Goal: Contribute content: Add original content to the website for others to see

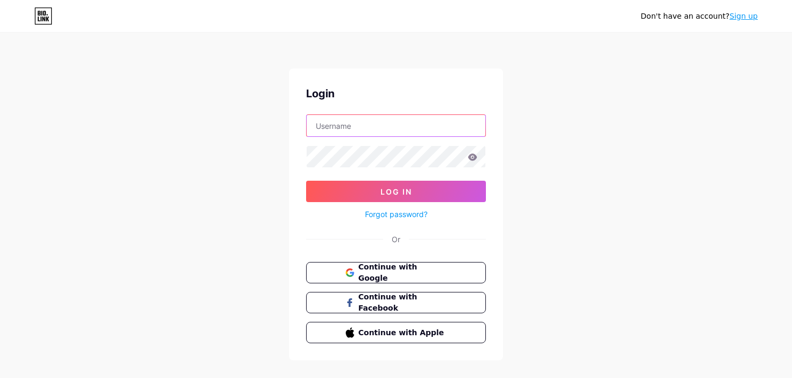
click at [387, 127] on input "text" at bounding box center [396, 125] width 179 height 21
click at [560, 116] on div "Don't have an account? Sign up Login Log In Forgot password? Or Continue with G…" at bounding box center [396, 197] width 792 height 395
click at [446, 124] on input "text" at bounding box center [396, 125] width 179 height 21
type input "[EMAIL_ADDRESS][DOMAIN_NAME]"
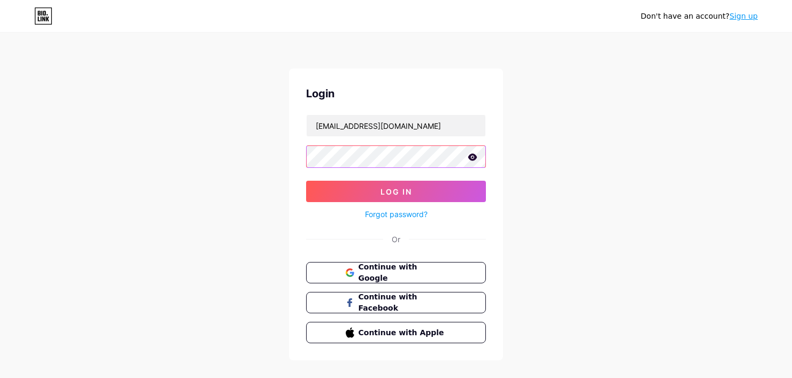
click at [306, 181] on button "Log In" at bounding box center [396, 191] width 180 height 21
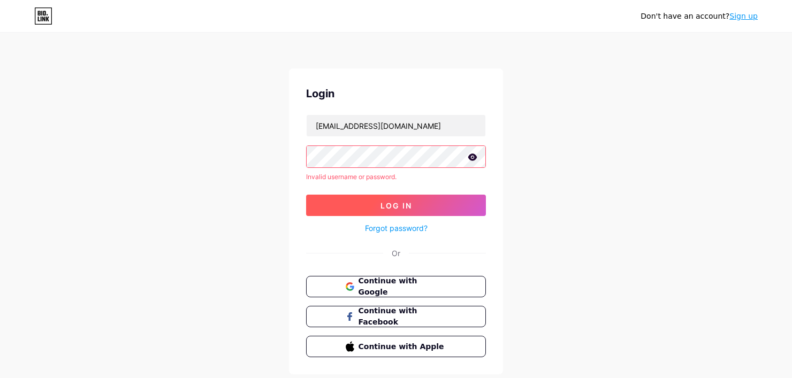
click at [442, 196] on button "Log In" at bounding box center [396, 205] width 180 height 21
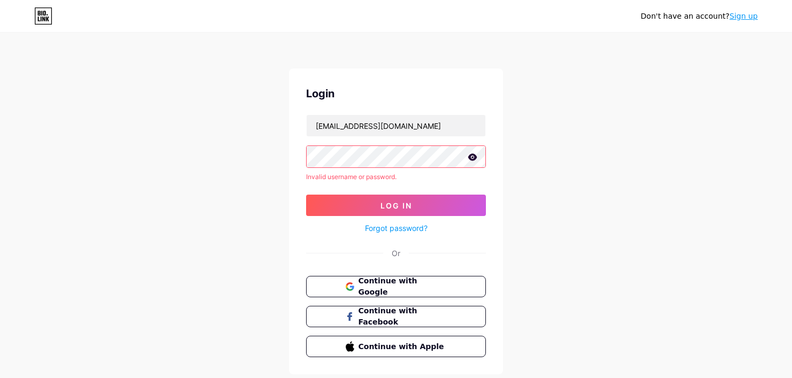
click at [91, 147] on div "Don't have an account? Sign up Login [EMAIL_ADDRESS][DOMAIN_NAME] Invalid usern…" at bounding box center [396, 204] width 792 height 409
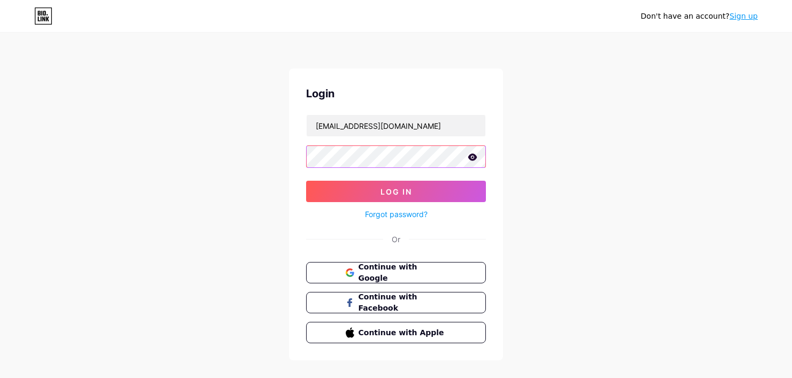
click at [306, 181] on button "Log In" at bounding box center [396, 191] width 180 height 21
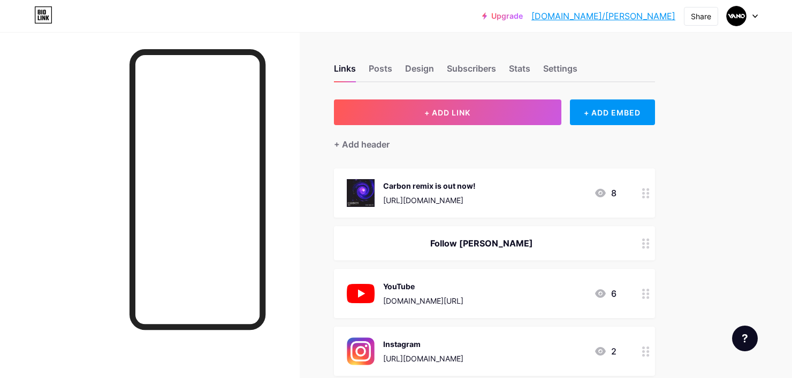
click at [532, 187] on div "Carbon remix is out now! [URL][DOMAIN_NAME] 8" at bounding box center [482, 193] width 270 height 28
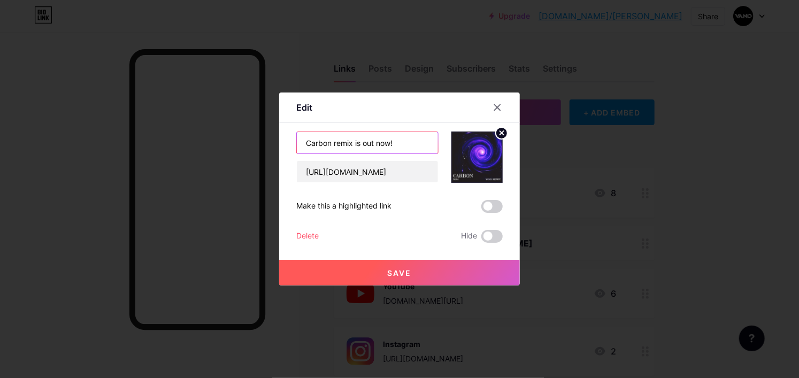
click at [412, 143] on input "Carbon remix is out now!" at bounding box center [367, 142] width 141 height 21
drag, startPoint x: 352, startPoint y: 145, endPoint x: 275, endPoint y: 147, distance: 77.1
click at [276, 147] on div "Edit Content YouTube Play YouTube video without leaving your page. ADD Vimeo Pl…" at bounding box center [399, 189] width 799 height 378
type input "Dreamworld is out now!"
click at [503, 132] on icon at bounding box center [502, 133] width 4 height 4
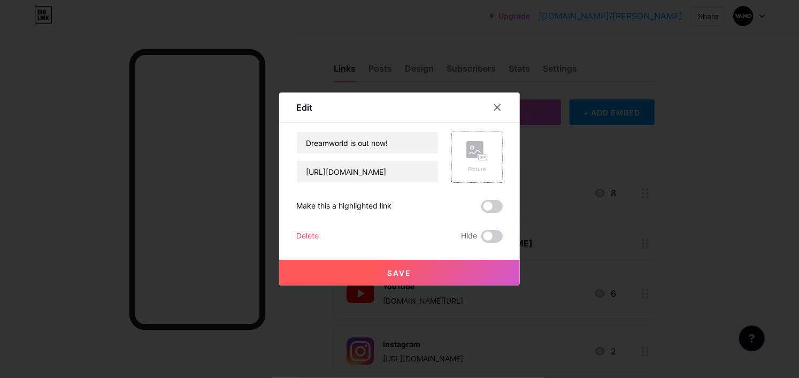
click at [480, 149] on rect at bounding box center [474, 149] width 17 height 17
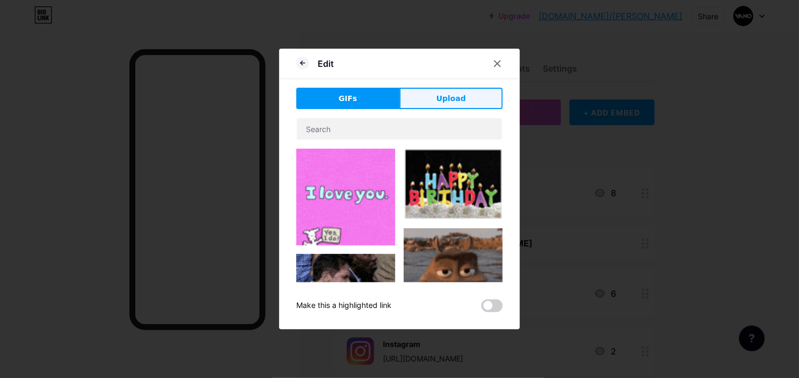
click at [448, 98] on span "Upload" at bounding box center [451, 98] width 29 height 11
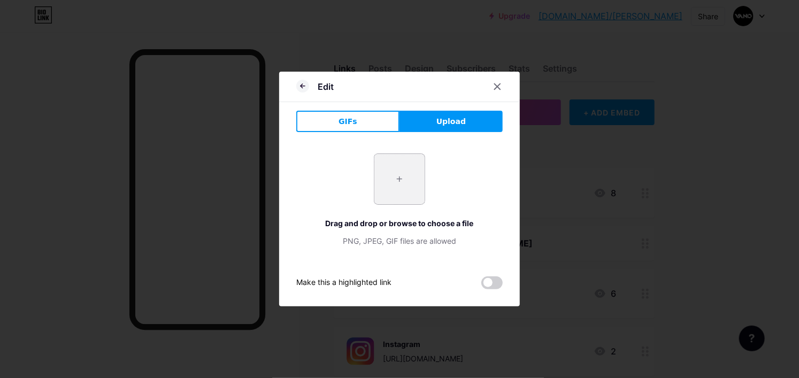
click at [393, 193] on input "file" at bounding box center [399, 179] width 50 height 50
type input "C:\fakepath\Dreamworld.jpg"
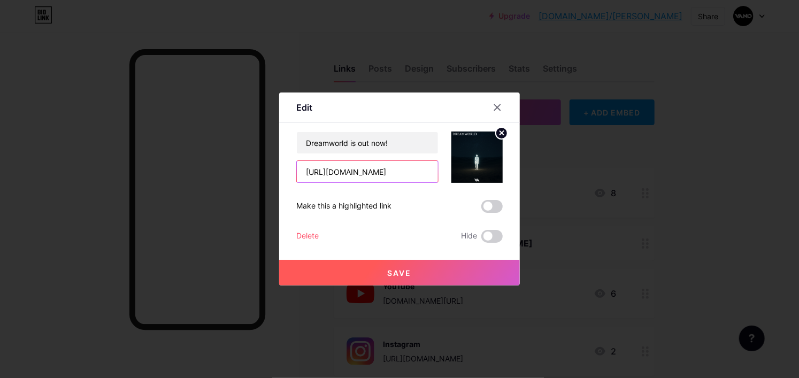
drag, startPoint x: 428, startPoint y: 173, endPoint x: 158, endPoint y: 157, distance: 270.6
click at [158, 157] on div "Edit Content YouTube Play YouTube video without leaving your page. ADD Vimeo Pl…" at bounding box center [399, 189] width 799 height 378
click at [493, 241] on span at bounding box center [491, 236] width 21 height 13
click at [481, 239] on input "checkbox" at bounding box center [481, 239] width 0 height 0
click at [406, 271] on span "Save" at bounding box center [400, 273] width 24 height 9
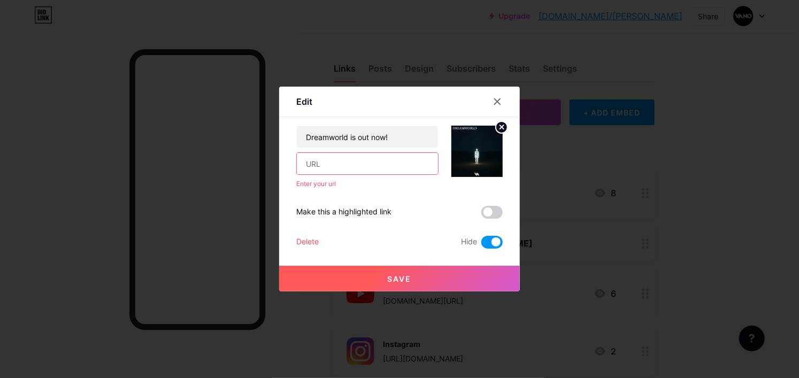
click at [355, 160] on input "text" at bounding box center [367, 163] width 141 height 21
paste input "[URL][DOMAIN_NAME]"
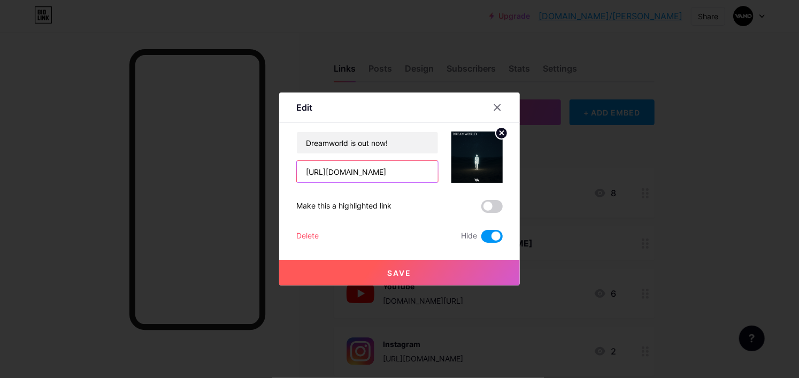
type input "[URL][DOMAIN_NAME]"
click at [473, 260] on button "Save" at bounding box center [399, 273] width 241 height 26
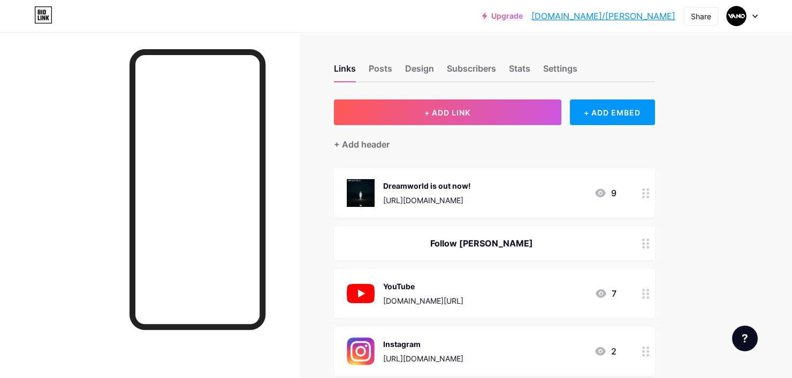
click at [645, 193] on icon at bounding box center [645, 193] width 7 height 10
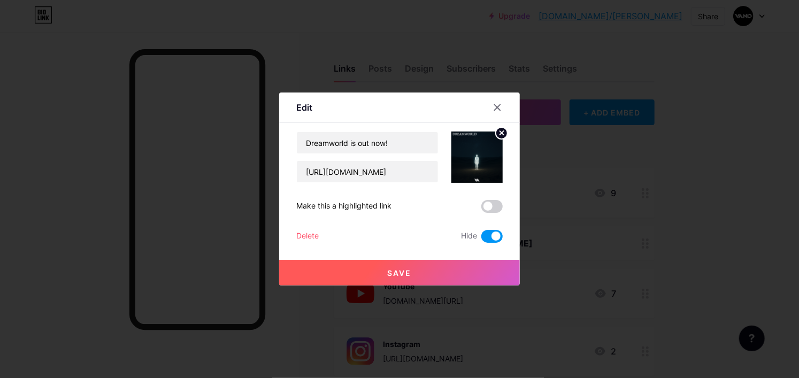
click at [485, 238] on span at bounding box center [491, 236] width 21 height 13
click at [481, 239] on input "checkbox" at bounding box center [481, 239] width 0 height 0
click at [466, 269] on button "Save" at bounding box center [399, 273] width 241 height 26
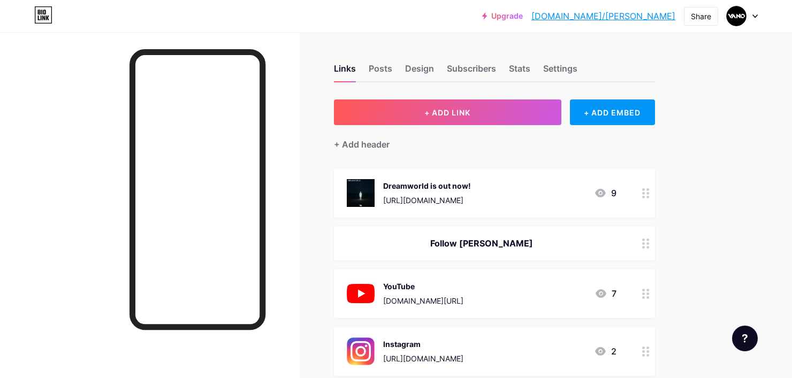
click at [646, 188] on icon at bounding box center [645, 193] width 7 height 10
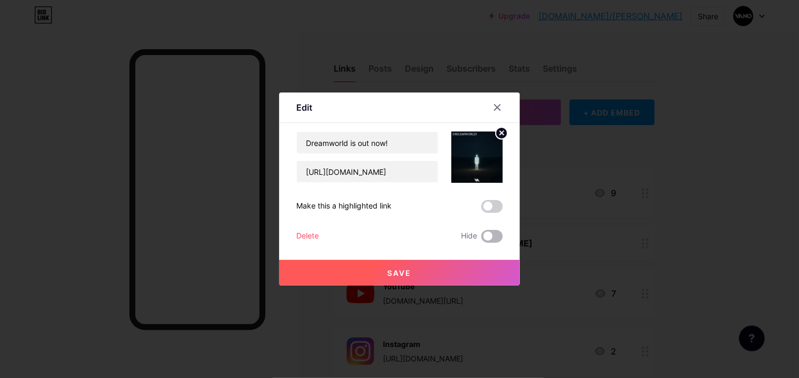
click at [495, 233] on span at bounding box center [491, 236] width 21 height 13
click at [481, 239] on input "checkbox" at bounding box center [481, 239] width 0 height 0
click at [429, 270] on button "Save" at bounding box center [399, 273] width 241 height 26
